Goal: Task Accomplishment & Management: Complete application form

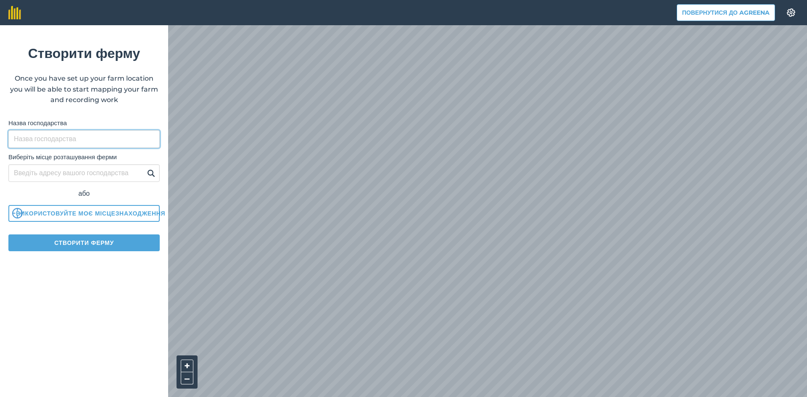
click at [101, 136] on input "Назва господарства" at bounding box center [83, 139] width 151 height 18
type input "ТОВ, Ємільчине Агроком"
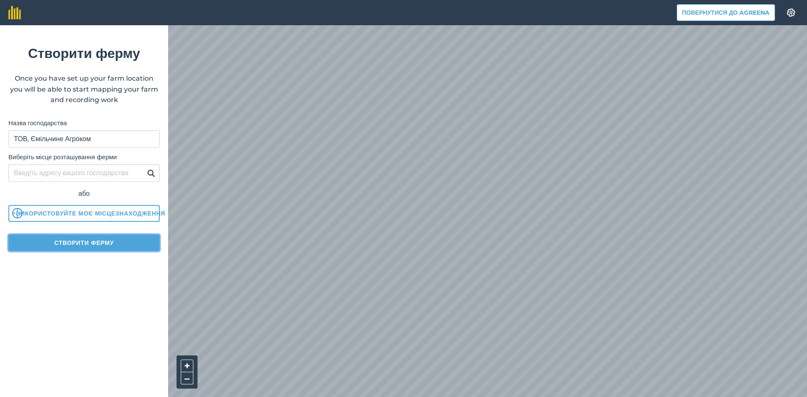
click at [92, 242] on button "Створити ферму" at bounding box center [83, 243] width 151 height 17
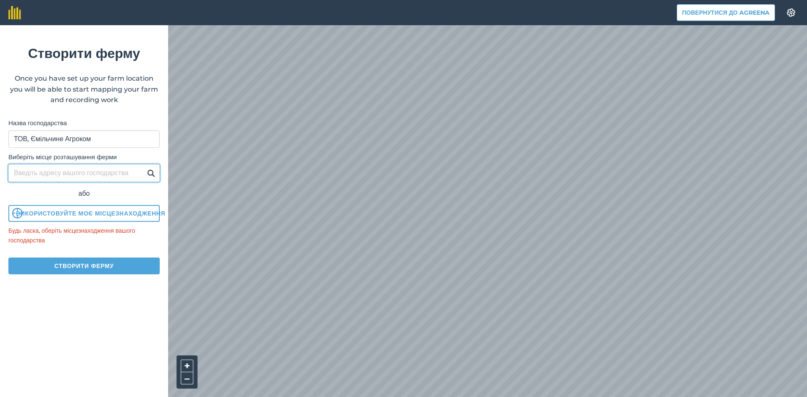
click at [99, 177] on input "Виберіть місце розташування ферми" at bounding box center [83, 173] width 151 height 18
click at [148, 172] on img at bounding box center [151, 173] width 8 height 10
click at [99, 171] on input "Виберіть місце розташування ферми" at bounding box center [83, 173] width 151 height 18
type input "Стягайлівка"
click at [155, 173] on button at bounding box center [151, 173] width 13 height 11
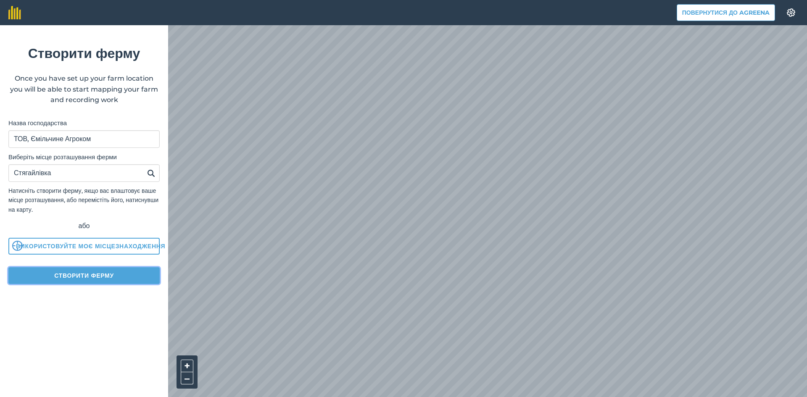
click at [85, 272] on button "Створити ферму" at bounding box center [83, 275] width 151 height 17
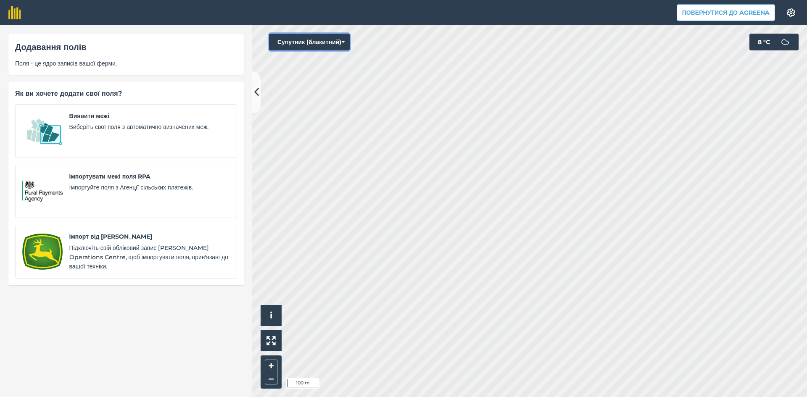
click at [331, 38] on button "Супутник (блакитний)" at bounding box center [309, 42] width 81 height 17
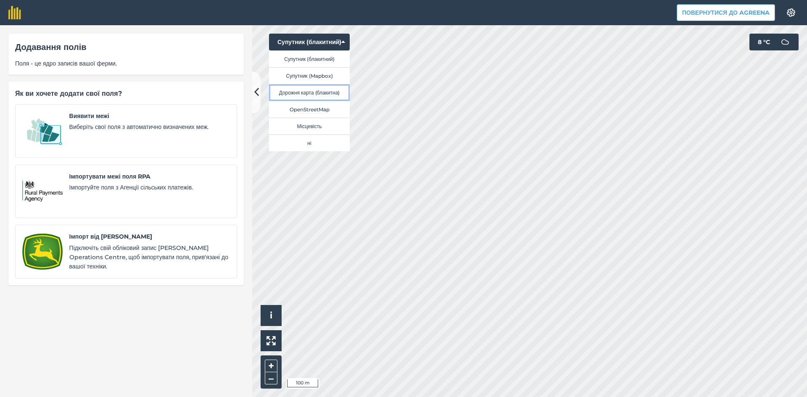
click at [330, 92] on button "Дорожня карта (блакитна)" at bounding box center [309, 92] width 81 height 17
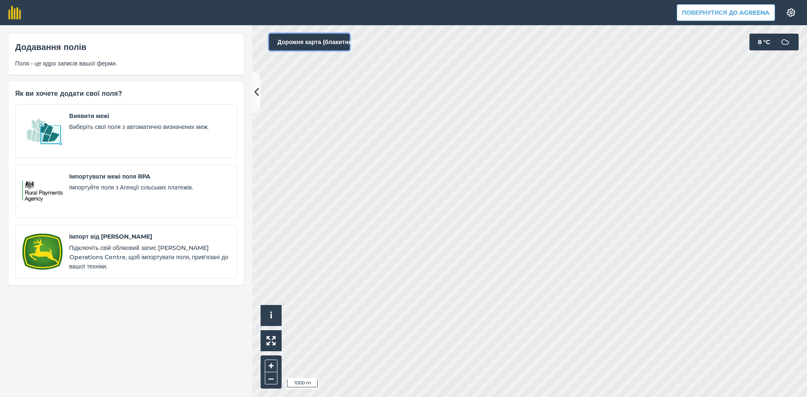
click at [317, 37] on button "Дорожня карта (блакитна)" at bounding box center [309, 42] width 81 height 17
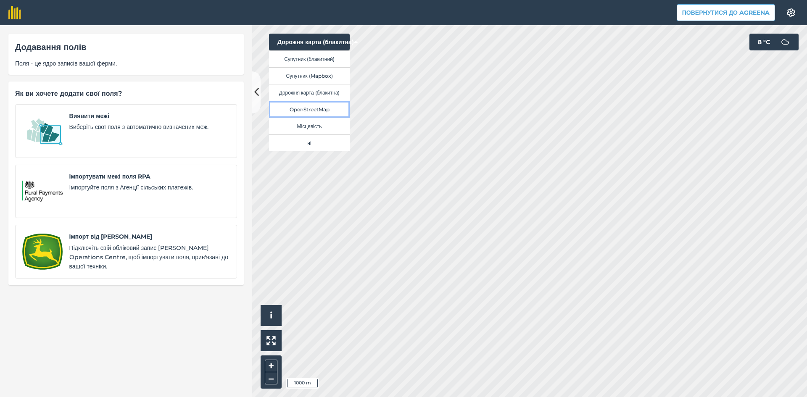
click at [321, 108] on button "OpenStreetMap" at bounding box center [309, 109] width 81 height 17
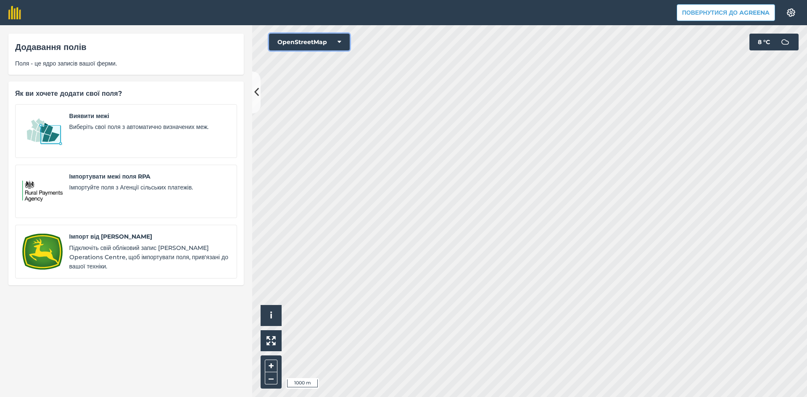
click at [331, 39] on button "OpenStreetMap" at bounding box center [309, 42] width 81 height 17
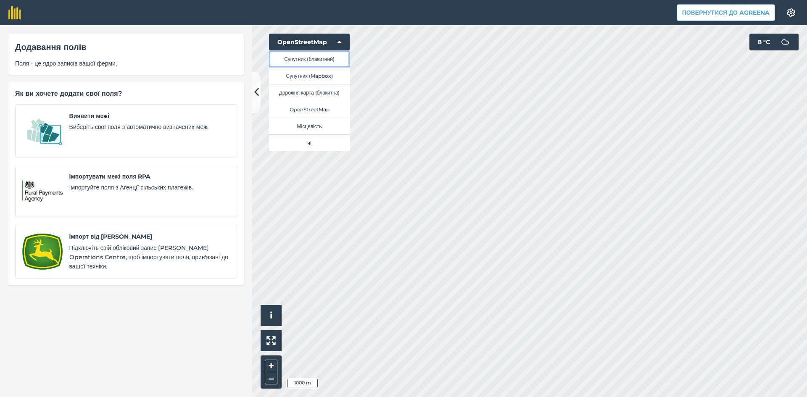
click at [326, 55] on button "Супутник (блакитний)" at bounding box center [309, 58] width 81 height 17
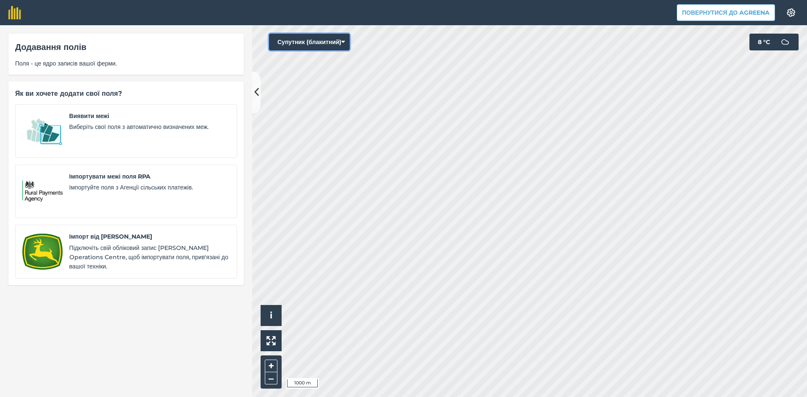
click at [333, 38] on button "Супутник (блакитний)" at bounding box center [309, 42] width 81 height 17
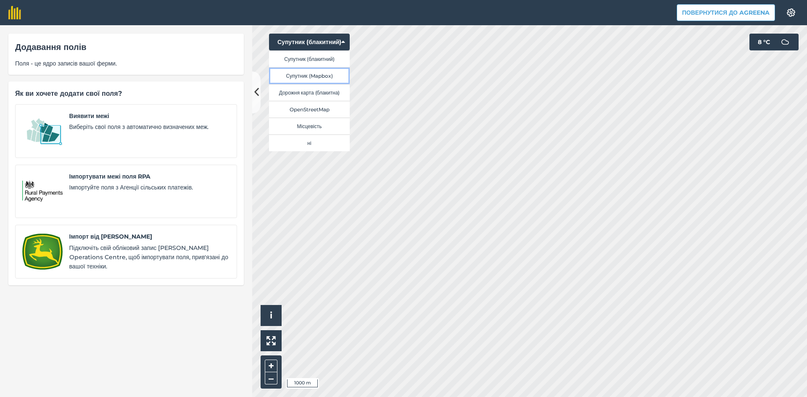
click at [328, 76] on button "Супутник (Mapbox)" at bounding box center [309, 75] width 81 height 17
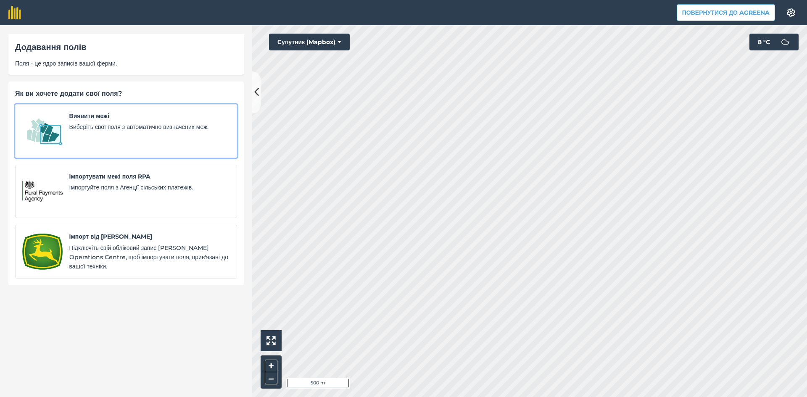
click at [142, 120] on span "Виявити межі" at bounding box center [149, 115] width 161 height 9
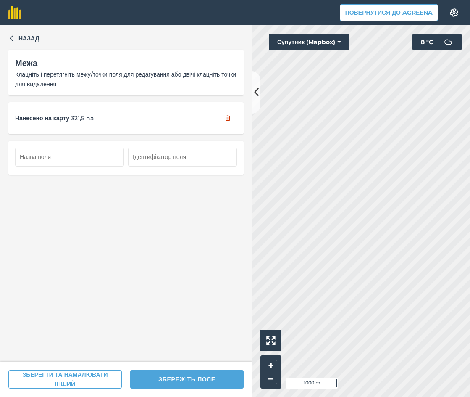
click at [240, 264] on div "Назад Межа Клацніть і перетягніть межу/точки поля для редагування або двічі кла…" at bounding box center [235, 211] width 470 height 372
